Goal: Complete application form

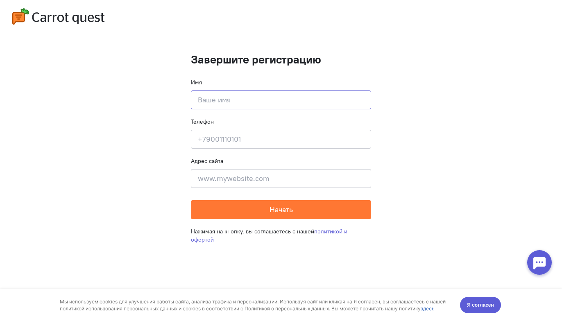
click at [257, 98] on input at bounding box center [281, 99] width 180 height 19
type input "[PERSON_NAME]"
type input "[PHONE_NUMBER]"
type input "[PERSON_NAME]"
click at [234, 176] on input at bounding box center [281, 178] width 180 height 19
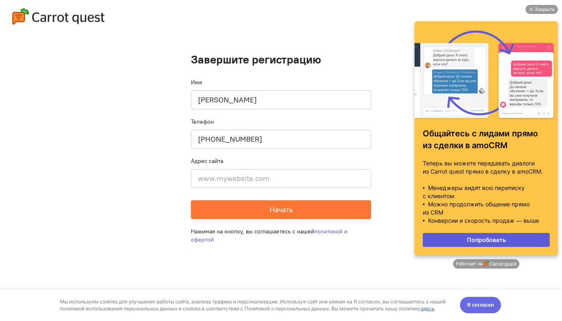
click at [488, 303] on span "Я согласен" at bounding box center [480, 305] width 27 height 8
